Goal: Task Accomplishment & Management: Manage account settings

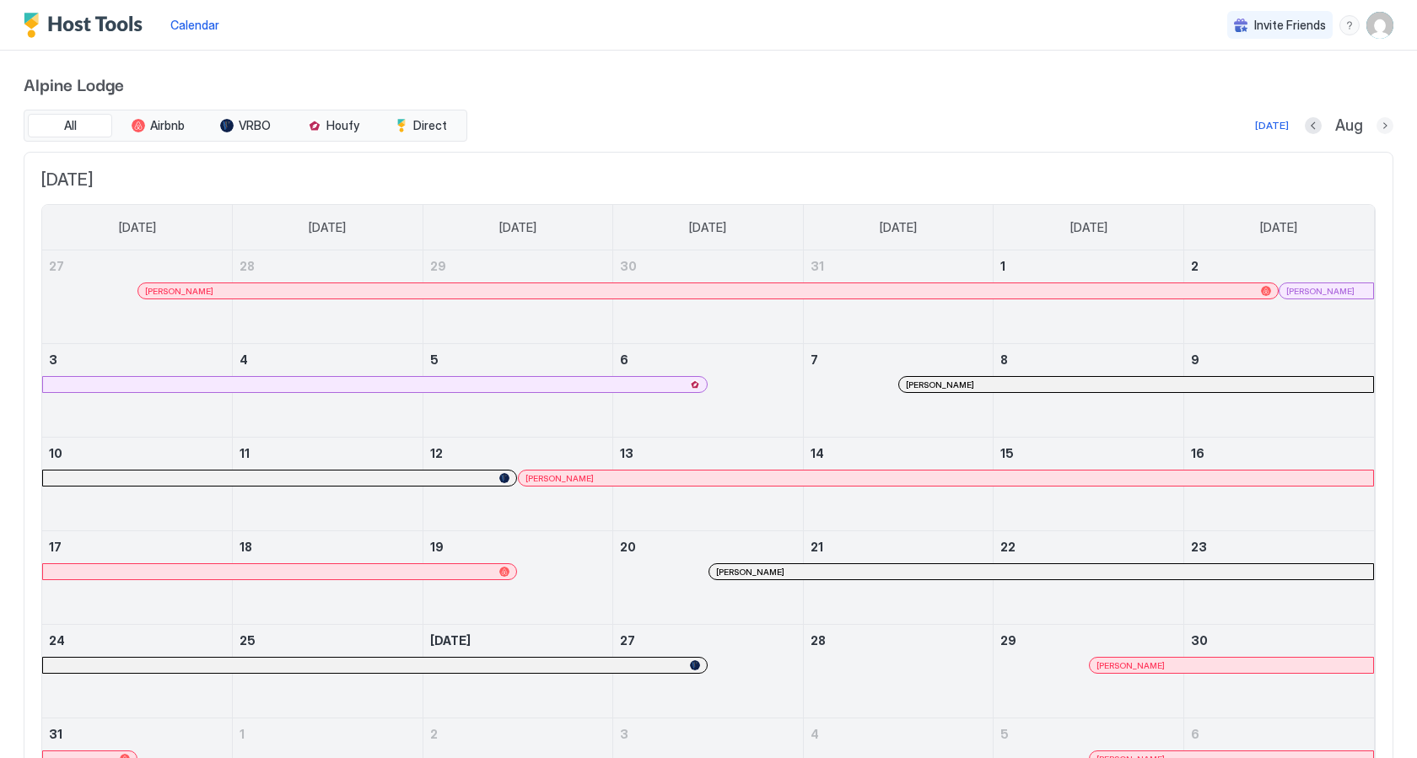
click at [1382, 127] on button "Next month" at bounding box center [1384, 125] width 17 height 17
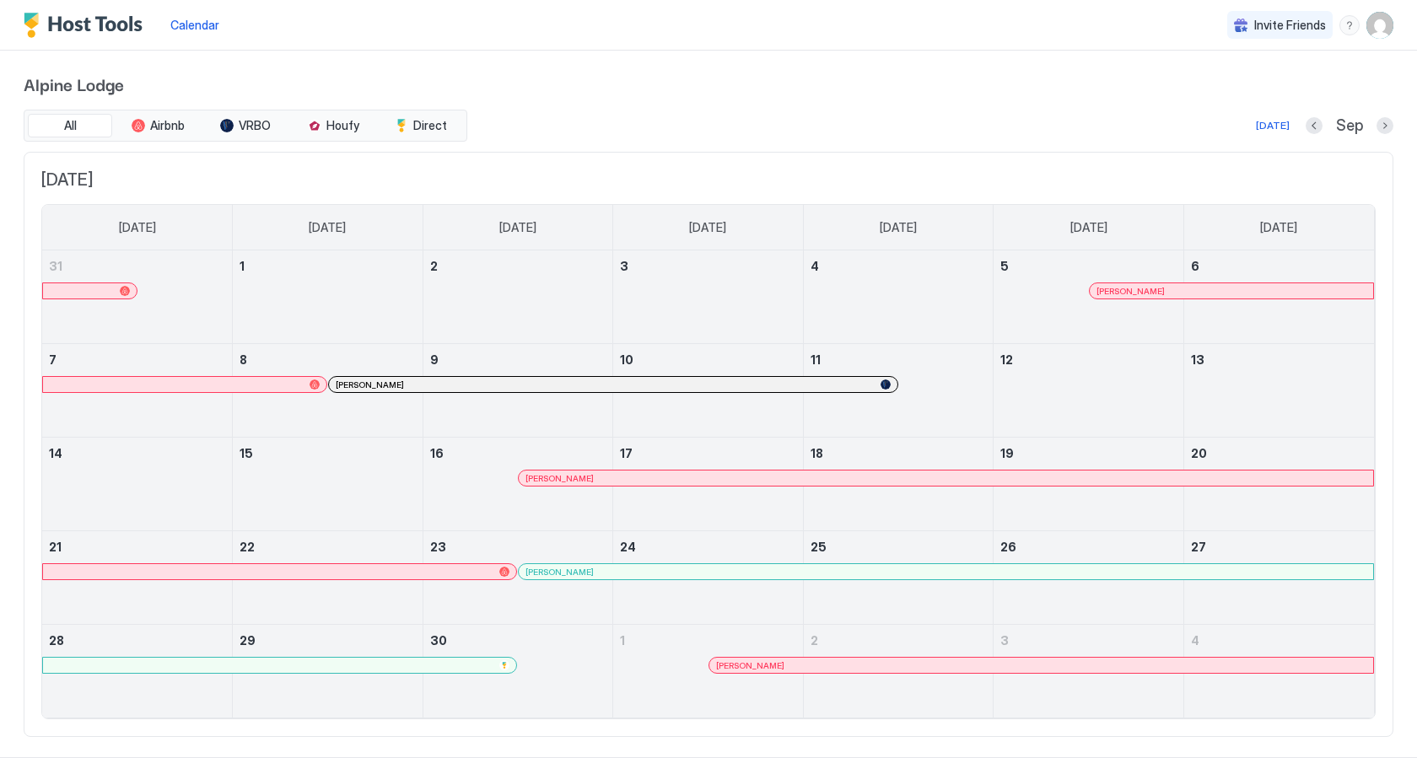
click at [1382, 29] on img "User profile" at bounding box center [1379, 25] width 27 height 27
click at [1230, 94] on span "Settings" at bounding box center [1228, 94] width 46 height 15
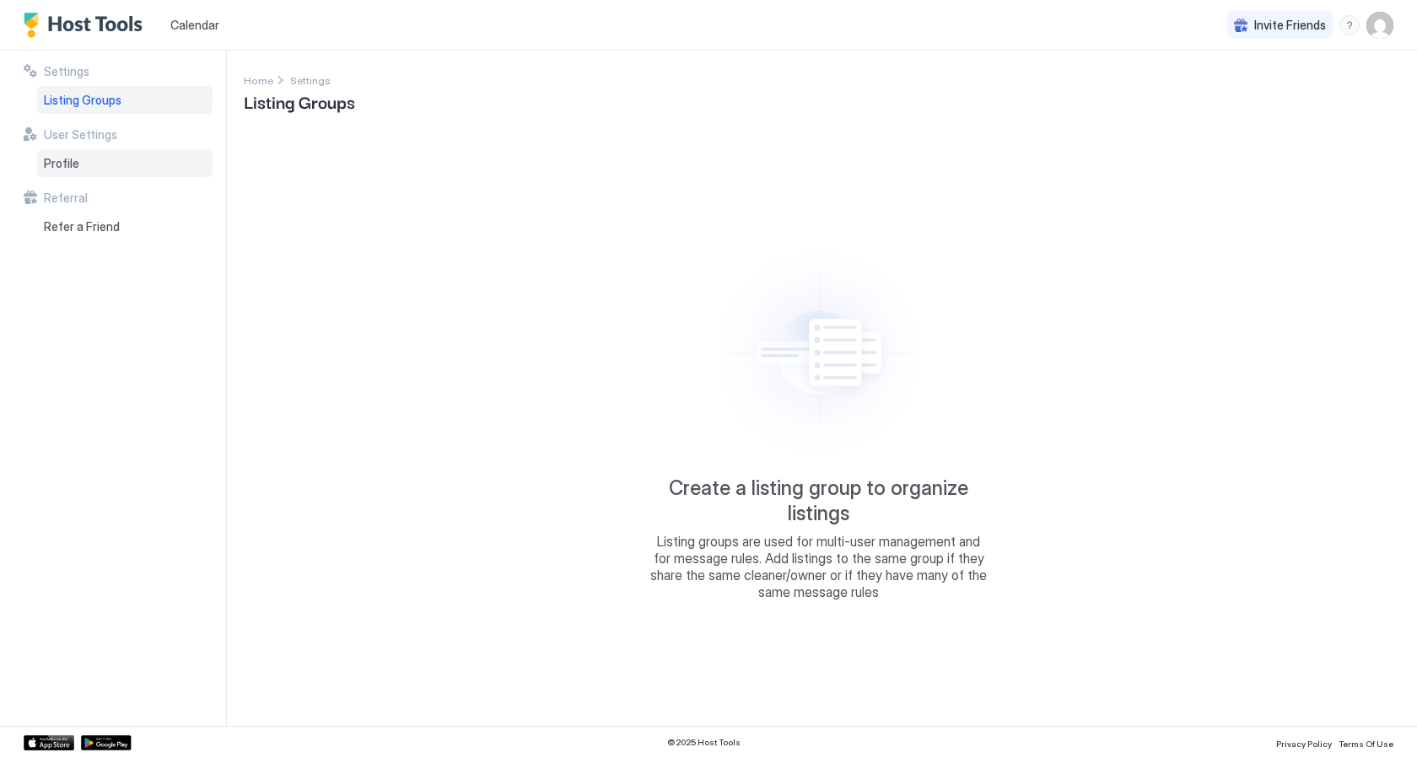
click at [65, 164] on span "Profile" at bounding box center [61, 163] width 35 height 15
